Goal: Navigation & Orientation: Find specific page/section

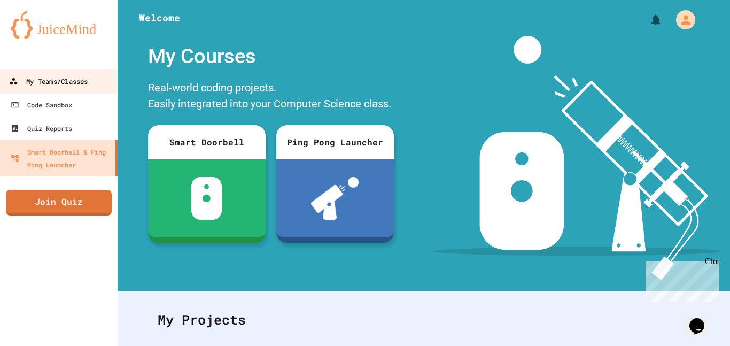
click at [62, 84] on div "My Teams/Classes" at bounding box center [48, 81] width 79 height 13
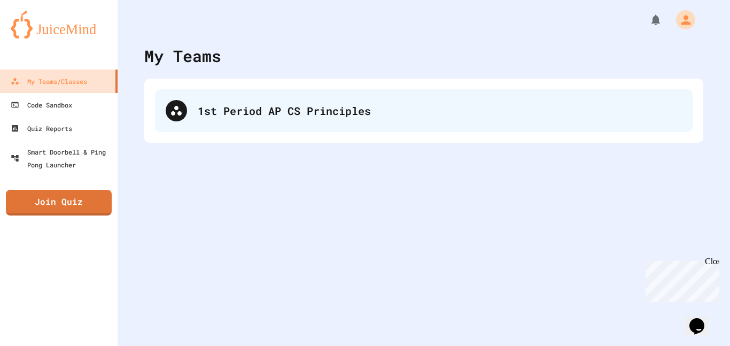
click at [312, 117] on div "1st Period AP CS Principles" at bounding box center [440, 111] width 484 height 16
